Goal: Navigation & Orientation: Find specific page/section

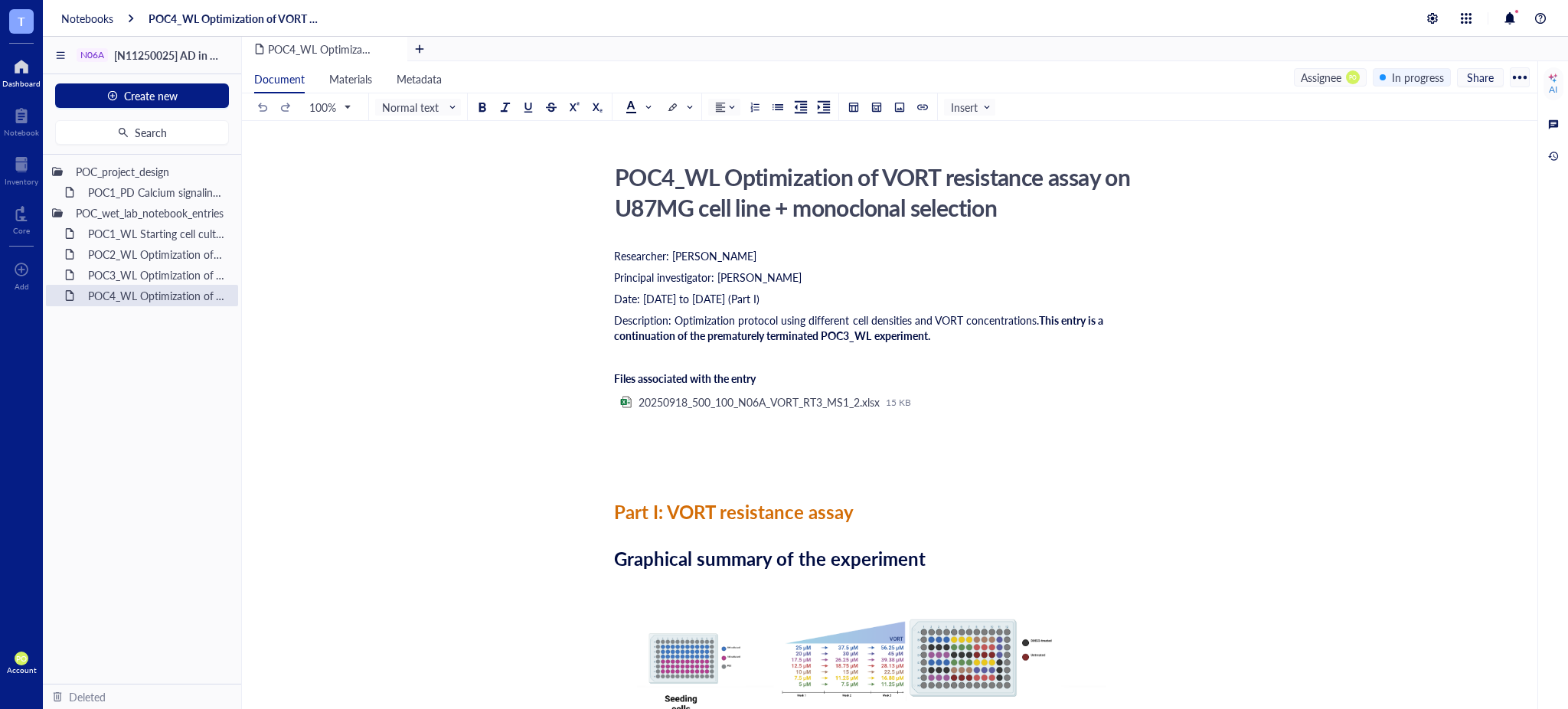
drag, startPoint x: 0, startPoint y: 0, endPoint x: 15, endPoint y: 73, distance: 74.5
click at [15, 73] on div at bounding box center [21, 66] width 39 height 24
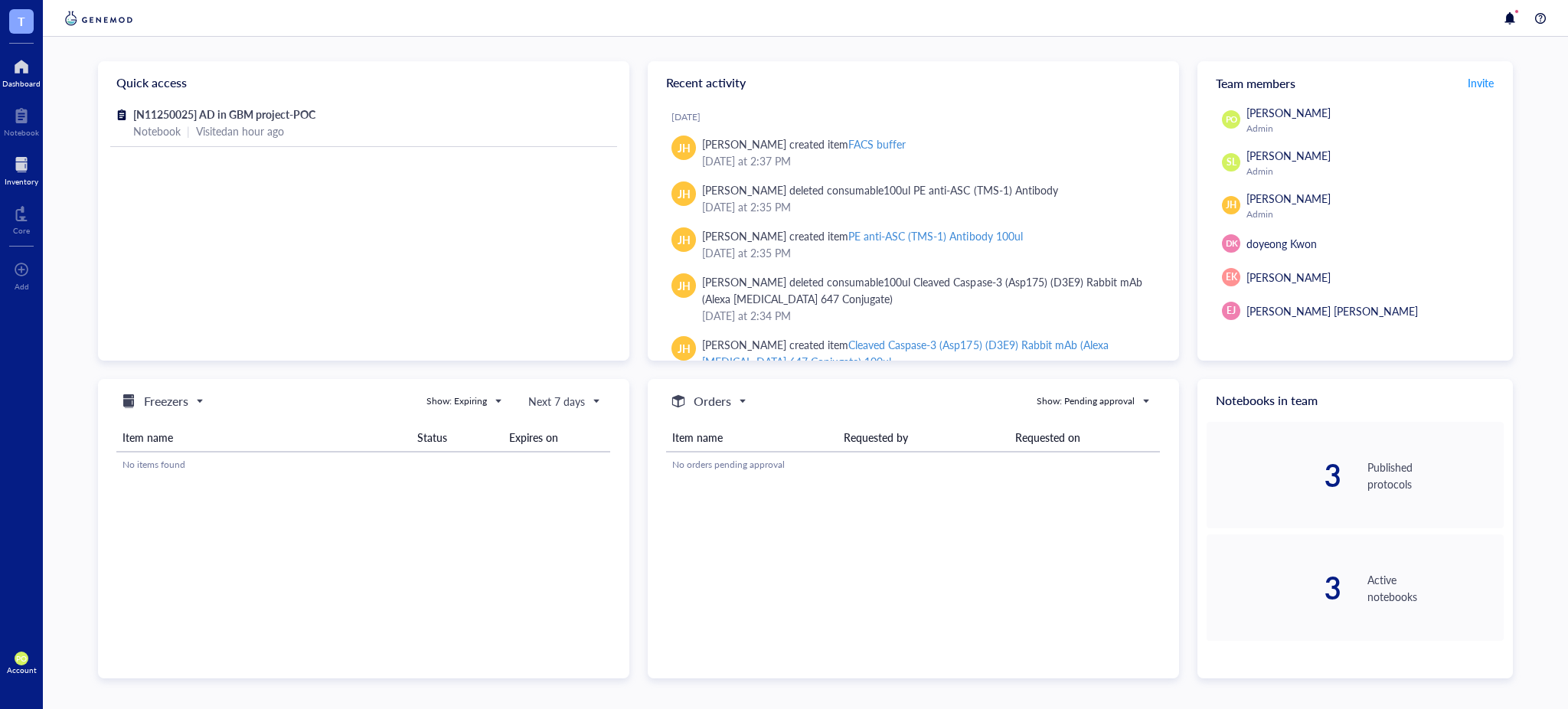
click at [19, 170] on div at bounding box center [21, 164] width 34 height 24
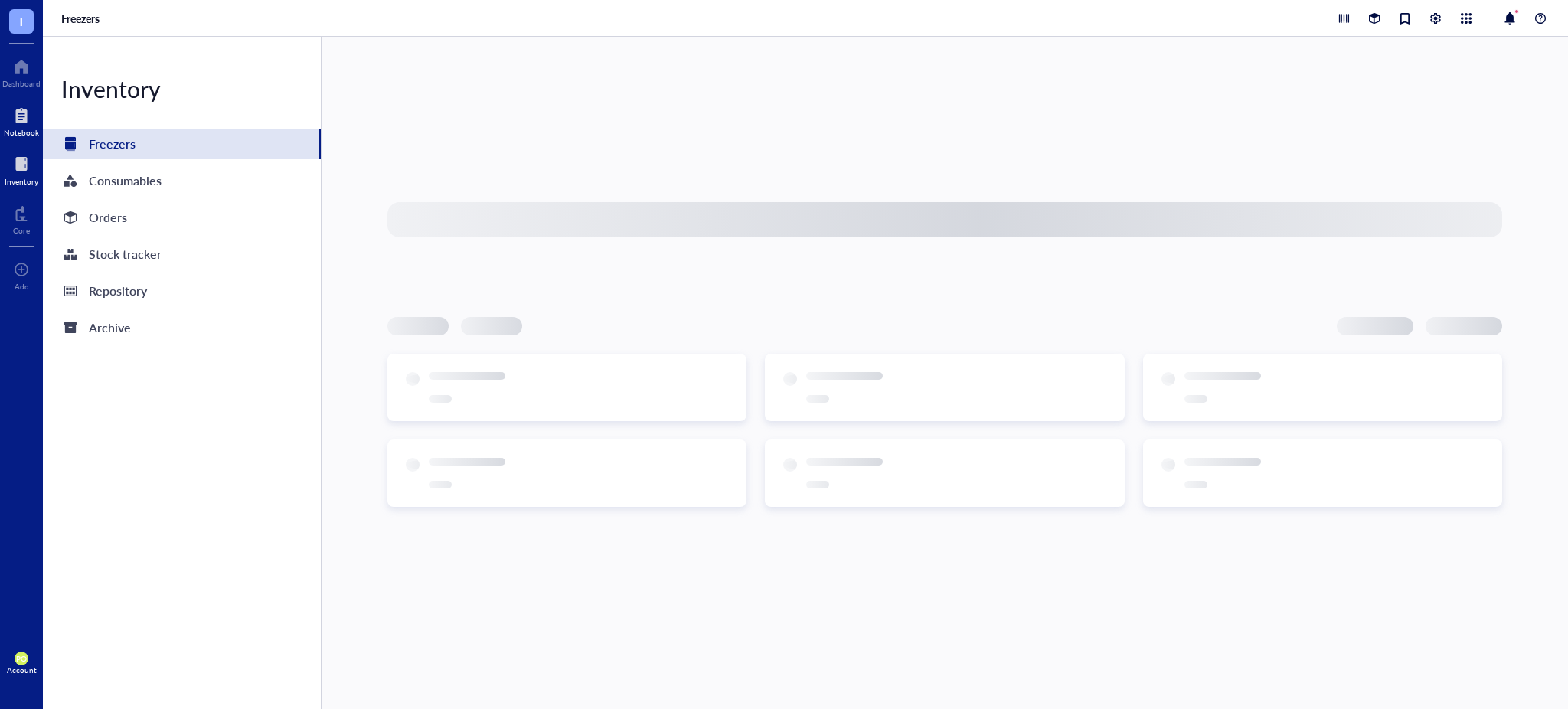
click at [28, 118] on div at bounding box center [21, 115] width 35 height 24
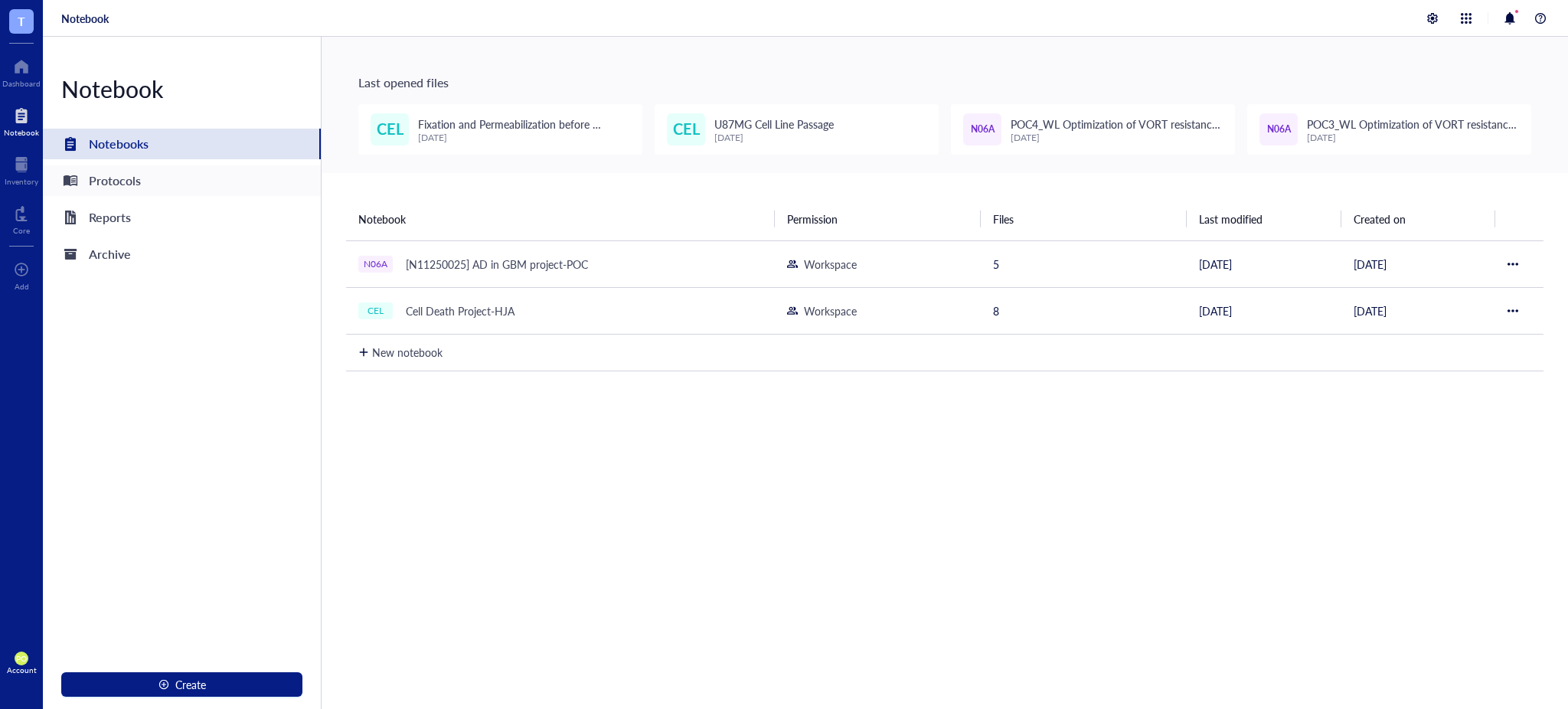
click at [127, 177] on div "Protocols" at bounding box center [115, 181] width 52 height 21
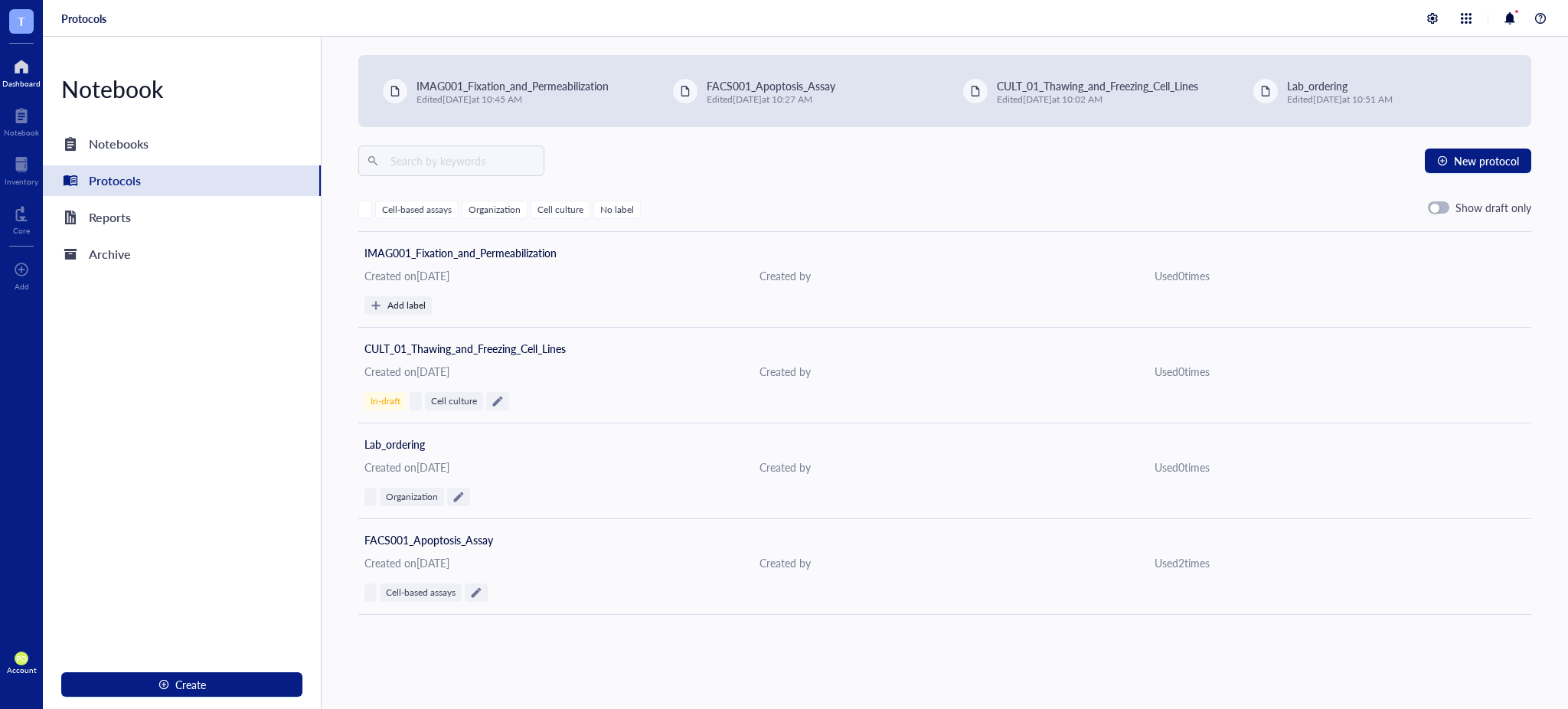
click at [18, 72] on div at bounding box center [21, 66] width 39 height 24
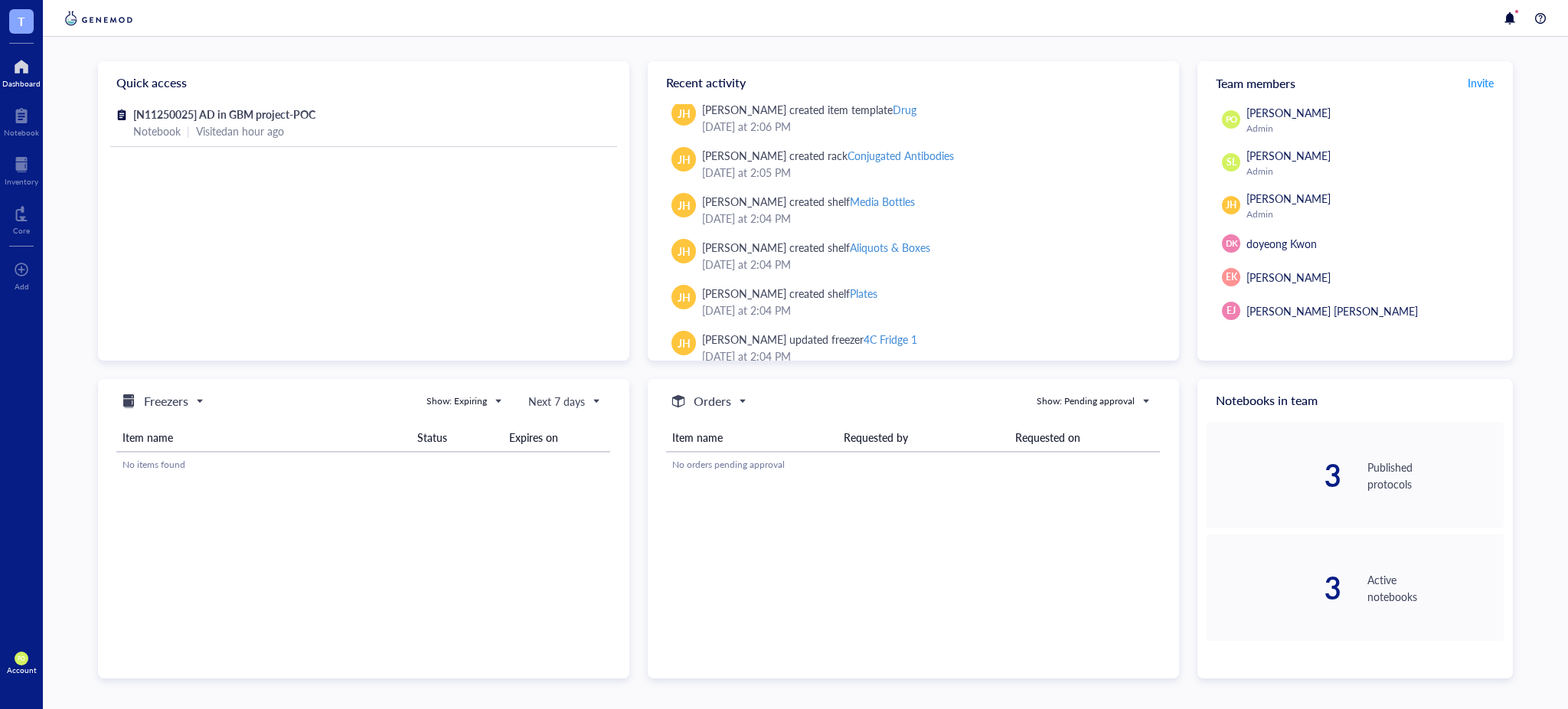
scroll to position [1973, 0]
